Goal: Task Accomplishment & Management: Use online tool/utility

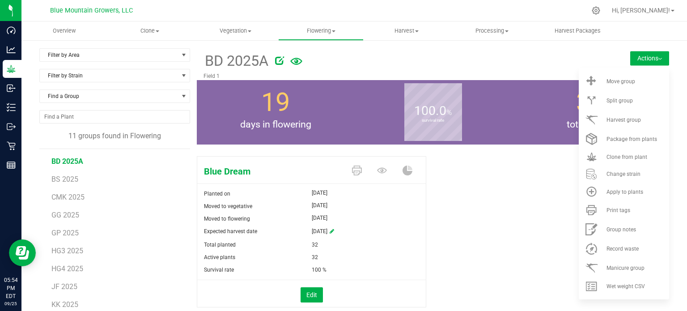
click at [437, 51] on div at bounding box center [432, 59] width 315 height 18
click at [632, 62] on button "Actions" at bounding box center [649, 58] width 39 height 14
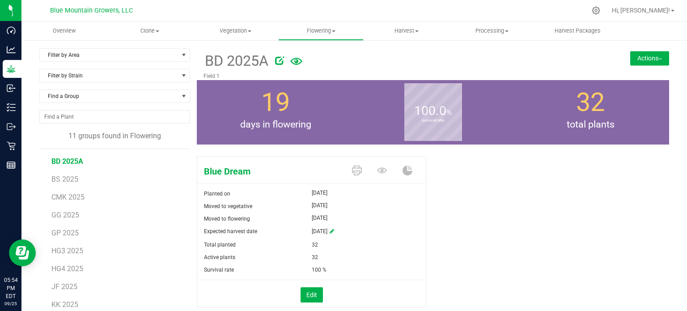
click at [632, 59] on button "Actions" at bounding box center [649, 58] width 39 height 14
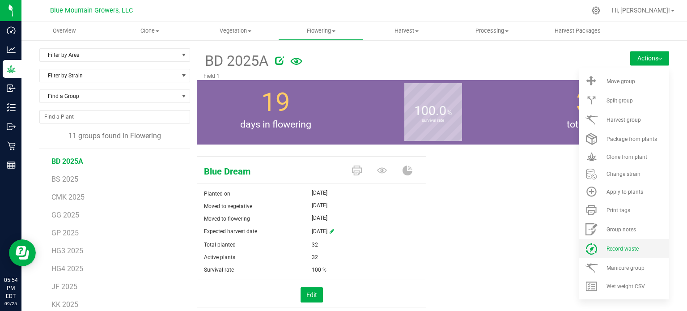
click at [622, 250] on span "Record waste" at bounding box center [623, 249] width 32 height 6
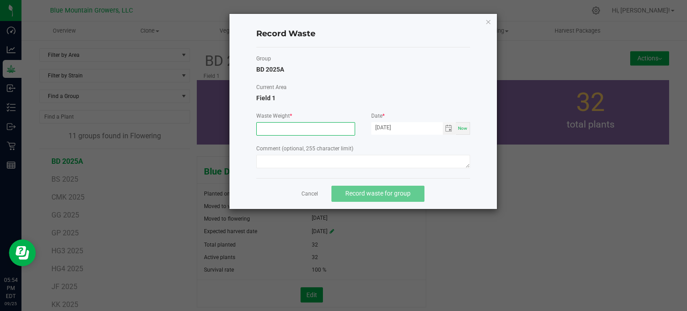
click at [305, 123] on input at bounding box center [306, 129] width 98 height 13
type input "204.1000 g"
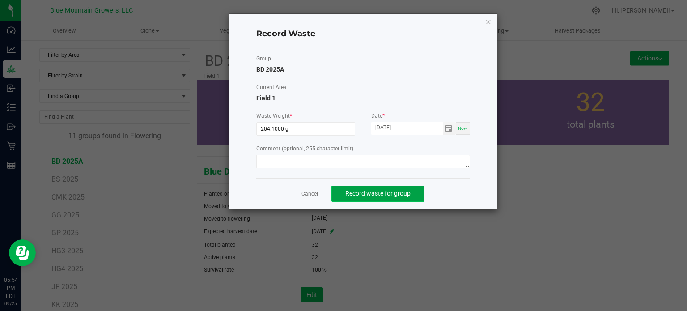
click at [388, 190] on span "Record waste for group" at bounding box center [377, 193] width 65 height 7
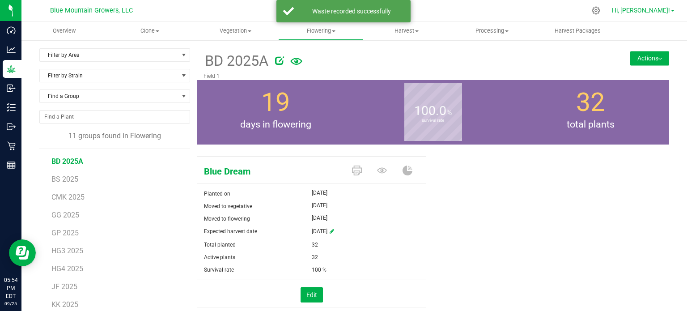
click at [673, 10] on span at bounding box center [673, 11] width 4 height 2
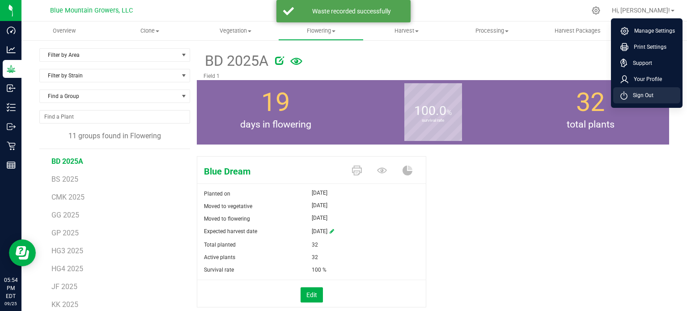
click at [647, 92] on span "Sign Out" at bounding box center [641, 95] width 26 height 9
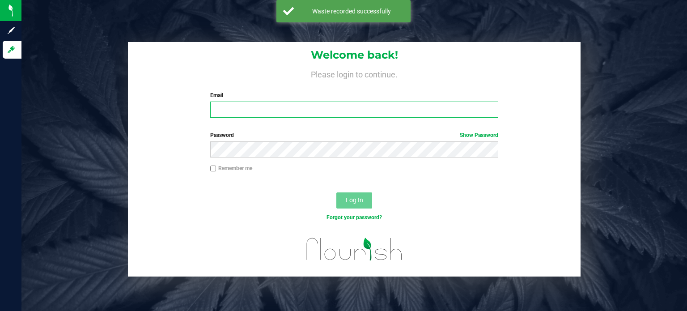
type input "[EMAIL_ADDRESS][DOMAIN_NAME]"
